Goal: Task Accomplishment & Management: Manage account settings

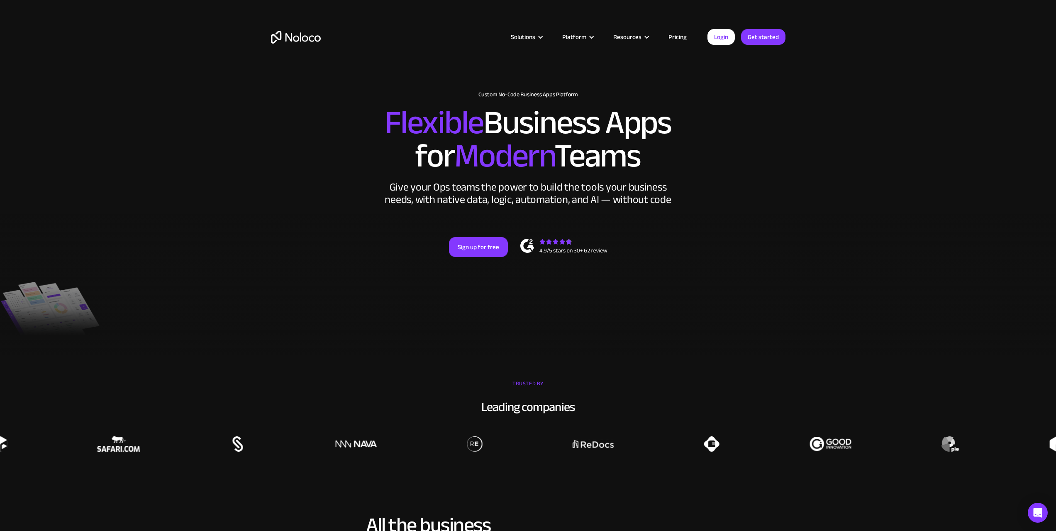
click at [716, 32] on link "Login" at bounding box center [720, 37] width 27 height 16
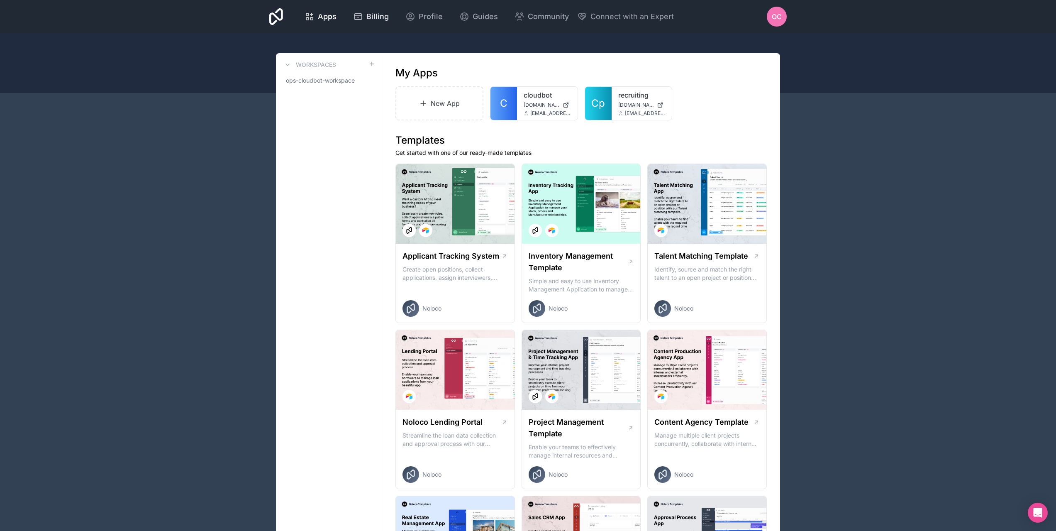
click at [372, 13] on span "Billing" at bounding box center [377, 17] width 22 height 12
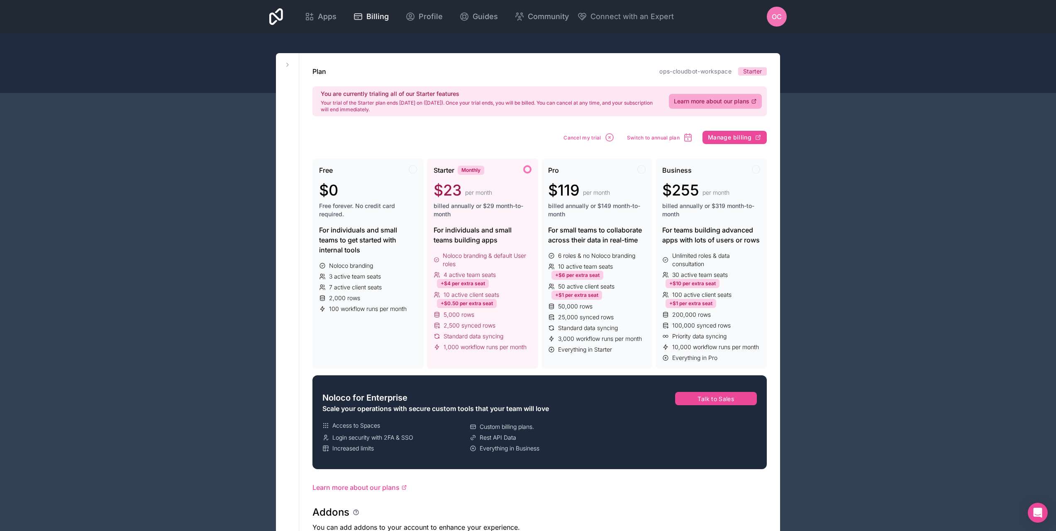
click at [782, 14] on div "OC" at bounding box center [777, 17] width 20 height 20
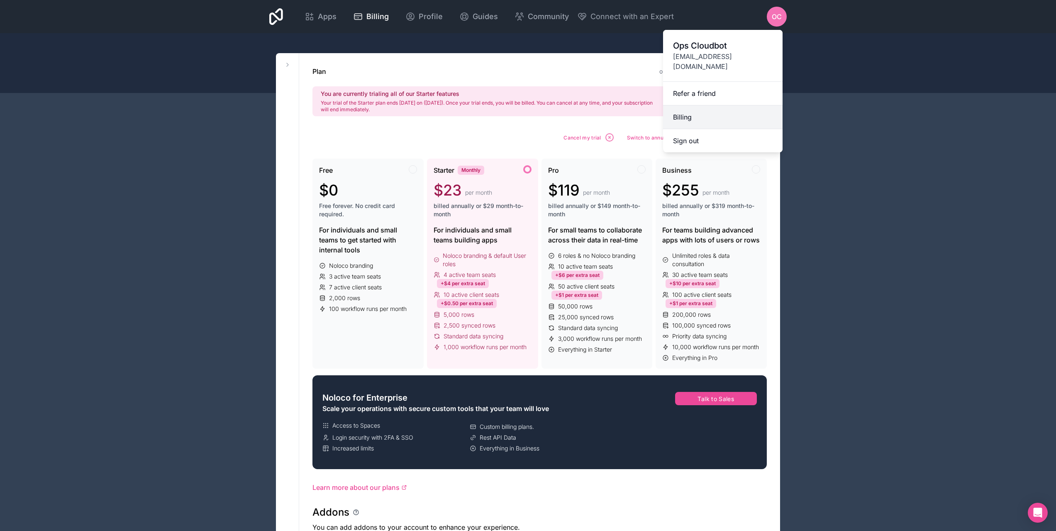
click at [692, 109] on link "Billing" at bounding box center [722, 117] width 119 height 24
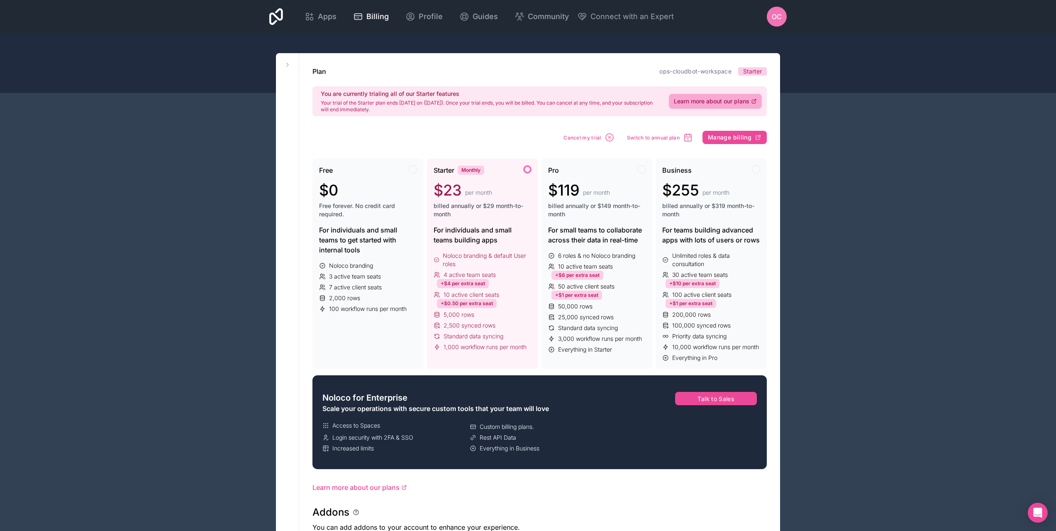
click at [734, 146] on div "Free $0 Free forever. No credit card required. For individuals and small teams …" at bounding box center [539, 307] width 454 height 324
click at [735, 141] on button "Manage billing" at bounding box center [734, 137] width 64 height 13
